Goal: Information Seeking & Learning: Learn about a topic

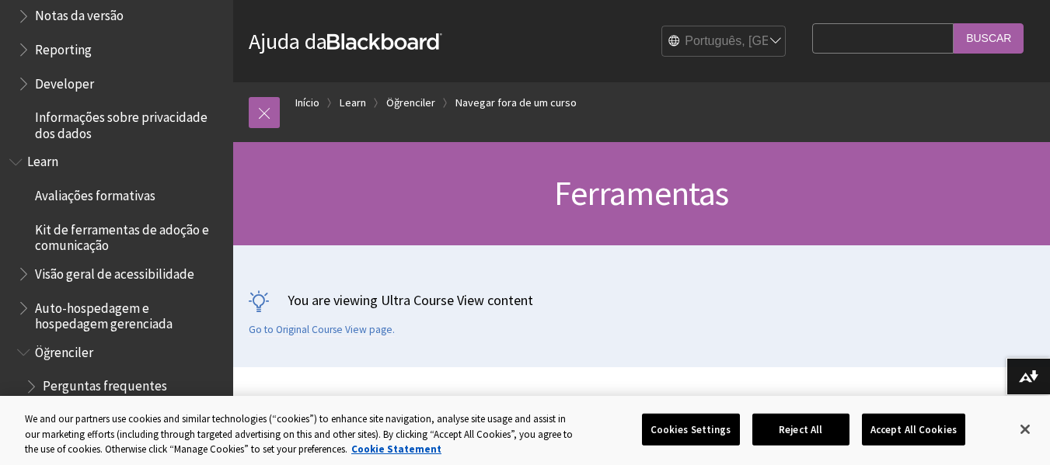
scroll to position [1038, 0]
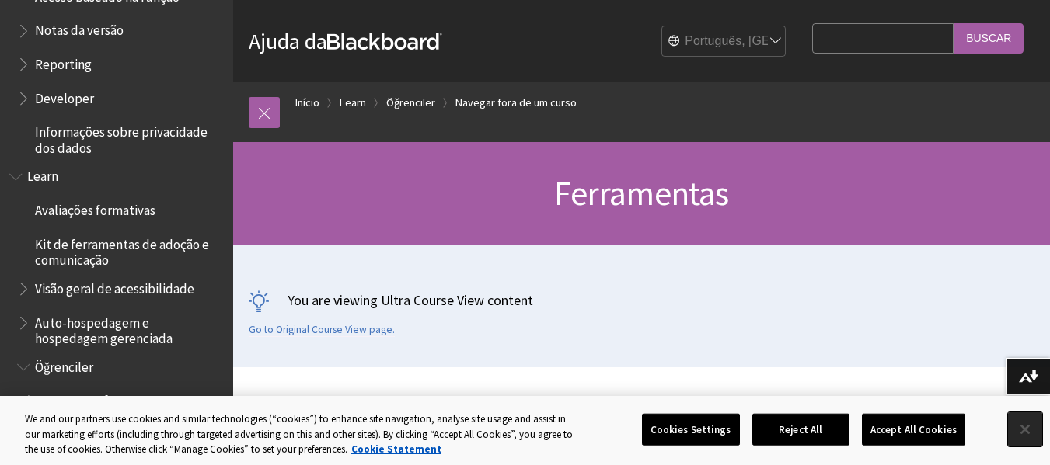
click at [1027, 431] on button "Close" at bounding box center [1025, 430] width 34 height 34
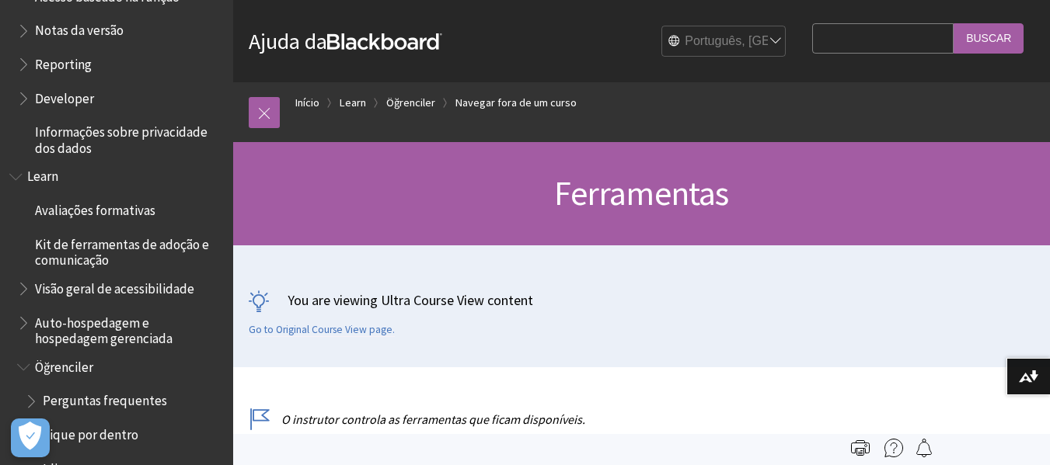
click at [838, 45] on input "Search Query" at bounding box center [882, 38] width 141 height 30
type input "mensagens"
click at [953, 23] on input "Buscar" at bounding box center [988, 38] width 70 height 30
click at [988, 42] on input "Buscar" at bounding box center [988, 38] width 70 height 30
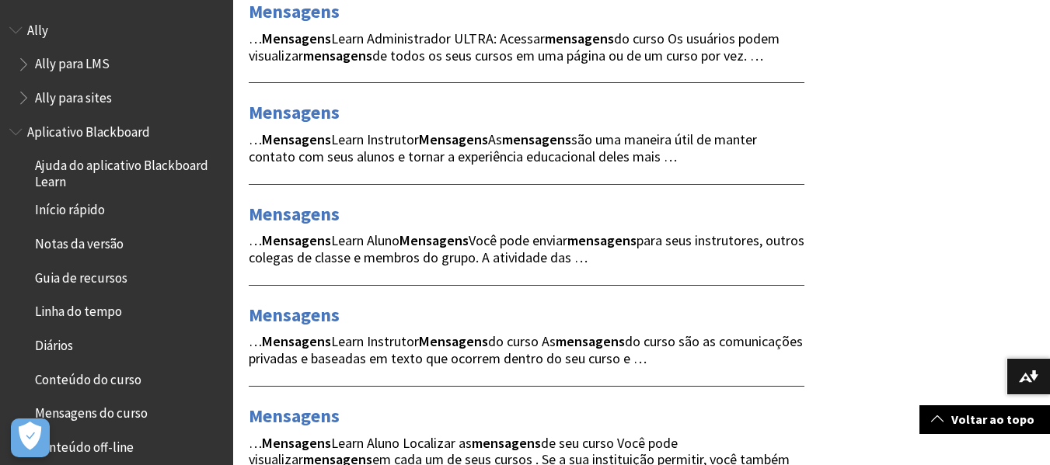
scroll to position [379, 0]
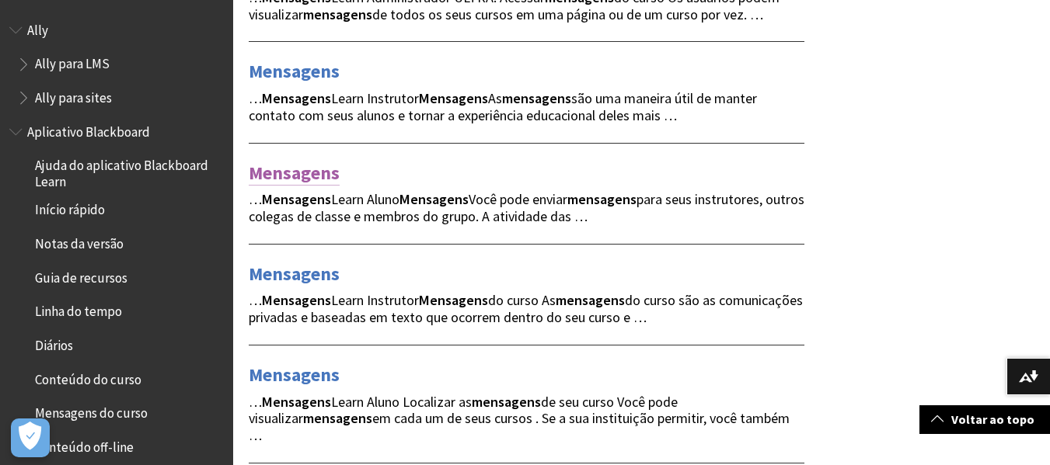
click at [317, 177] on link "Mensagens" at bounding box center [294, 173] width 91 height 25
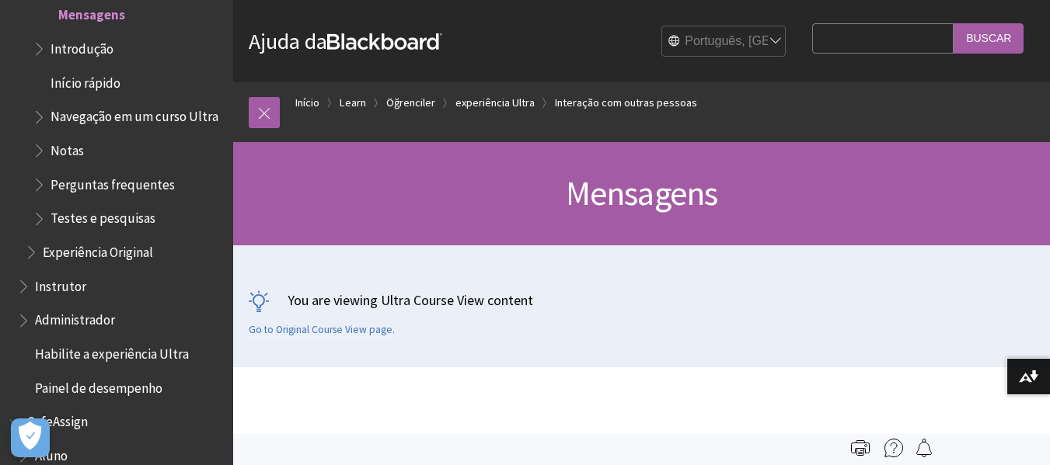
click at [141, 198] on span "Perguntas frequentes" at bounding box center [128, 185] width 191 height 26
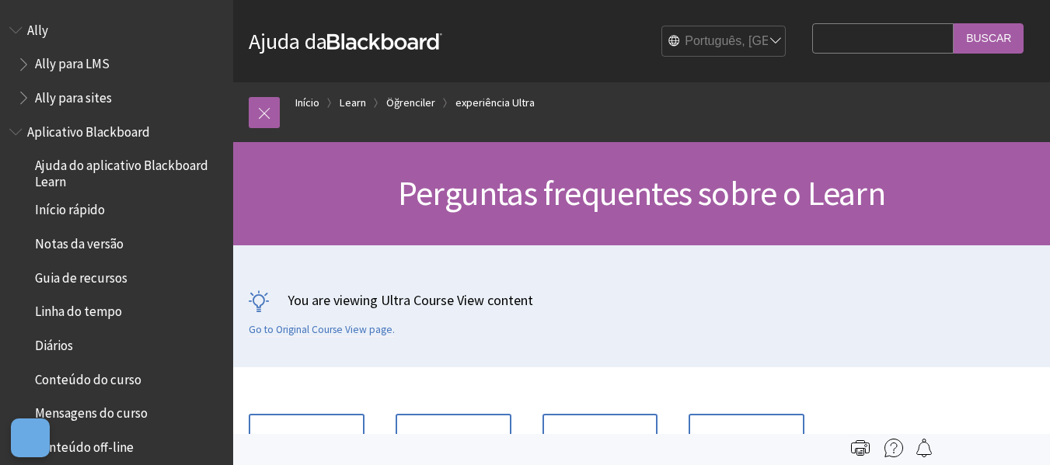
scroll to position [2045, 0]
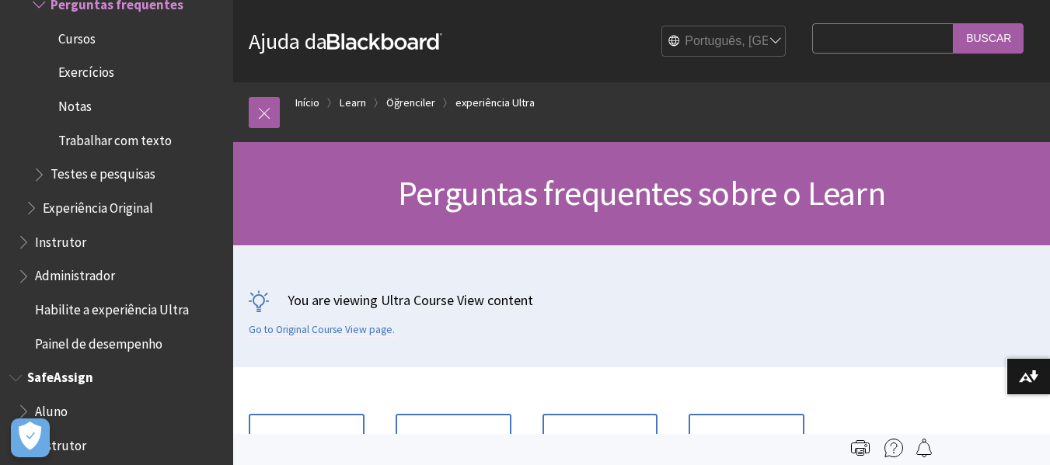
click at [68, 425] on span "Aluno" at bounding box center [120, 412] width 207 height 26
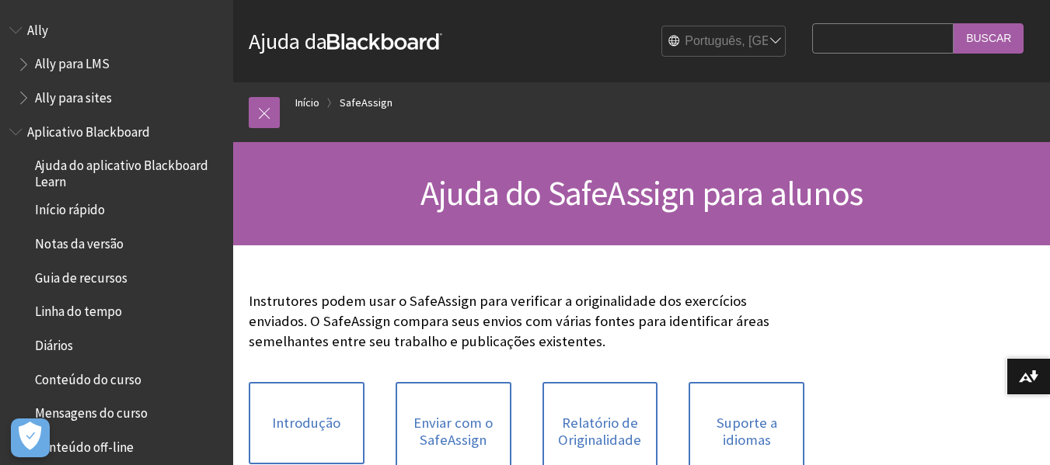
click at [893, 46] on input "Search Query" at bounding box center [882, 38] width 141 height 30
type input "tutoria"
click at [953, 23] on input "Buscar" at bounding box center [988, 38] width 70 height 30
